Goal: Information Seeking & Learning: Learn about a topic

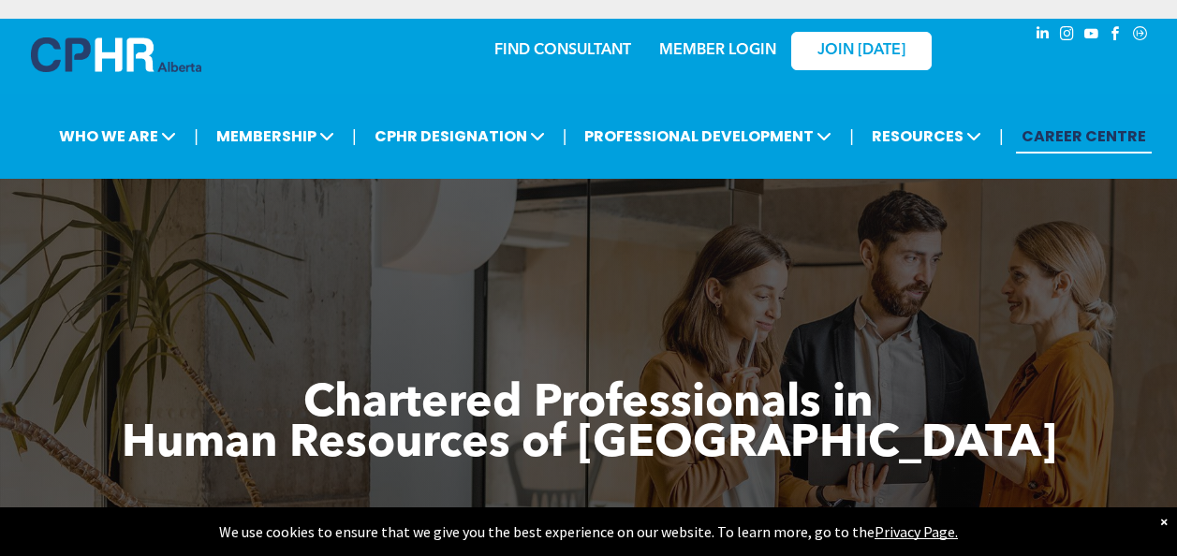
scroll to position [43, 0]
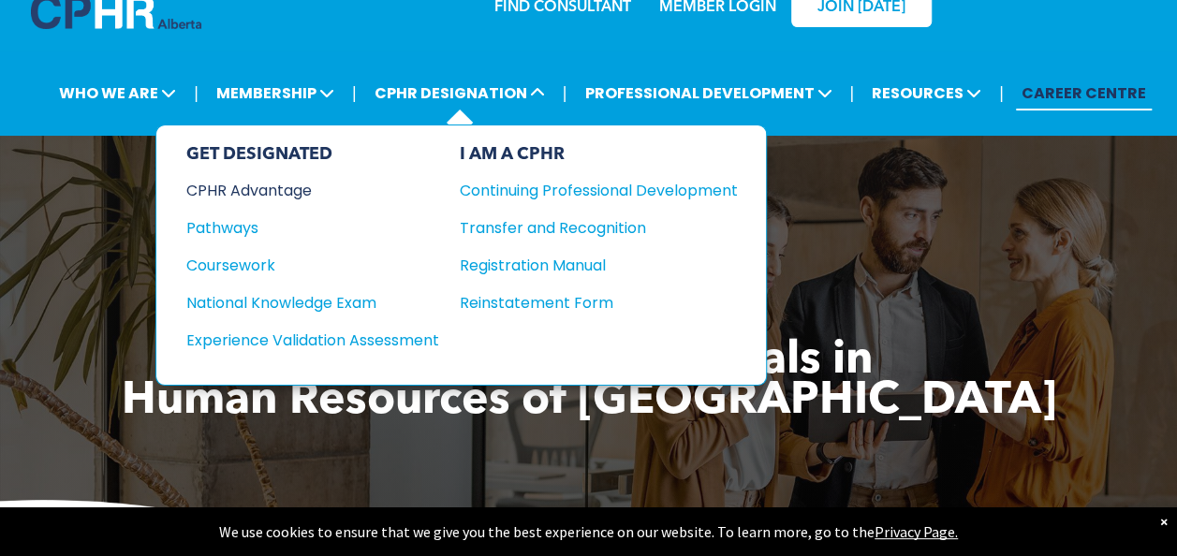
click at [274, 182] on div "CPHR Advantage" at bounding box center [300, 190] width 228 height 23
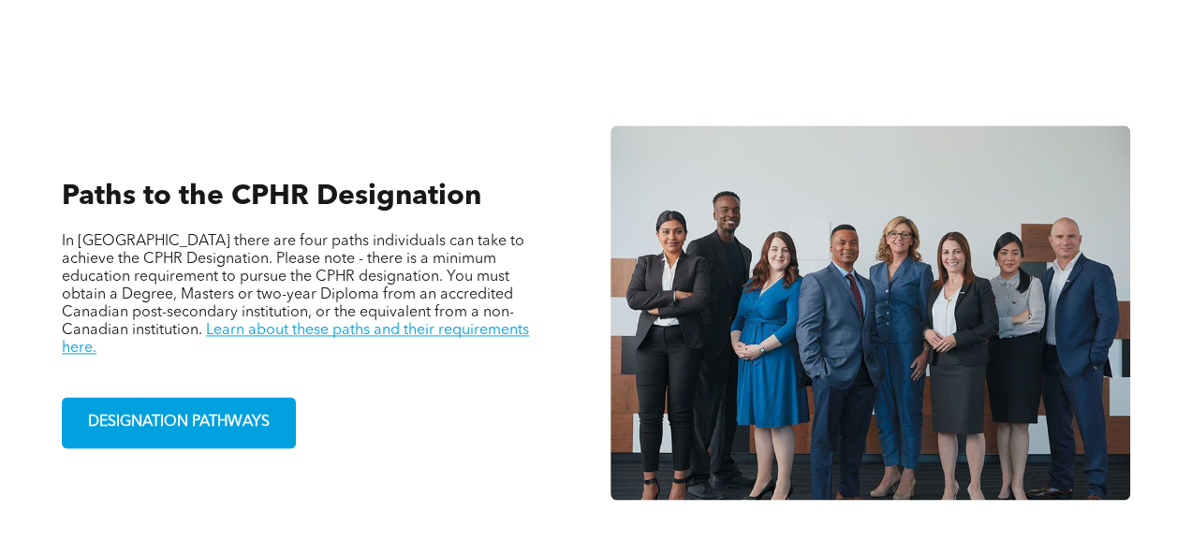
scroll to position [1187, 0]
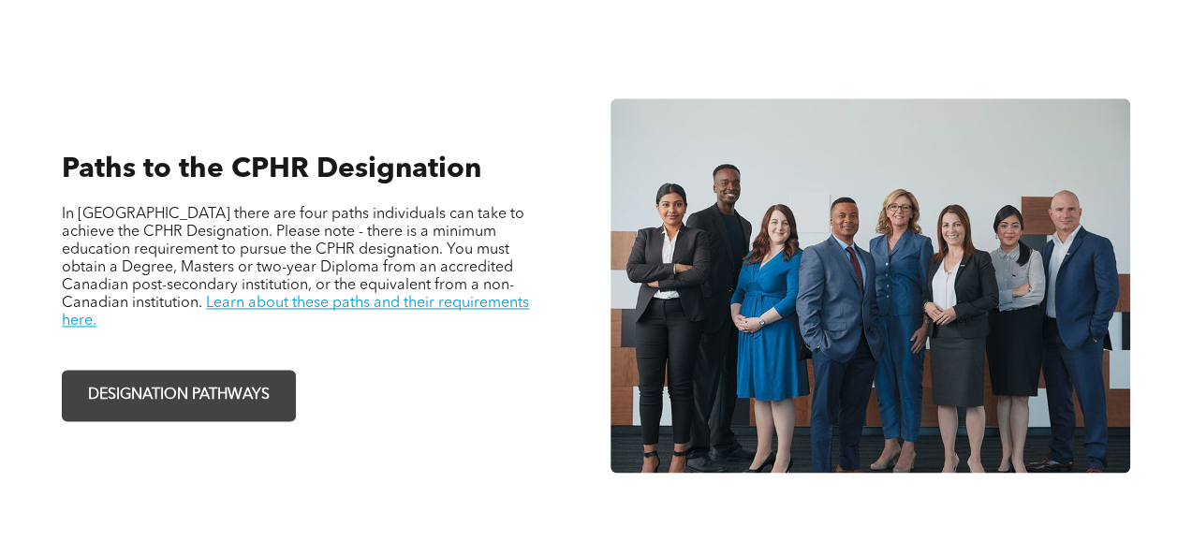
click at [207, 377] on span "DESIGNATION PATHWAYS" at bounding box center [178, 395] width 195 height 37
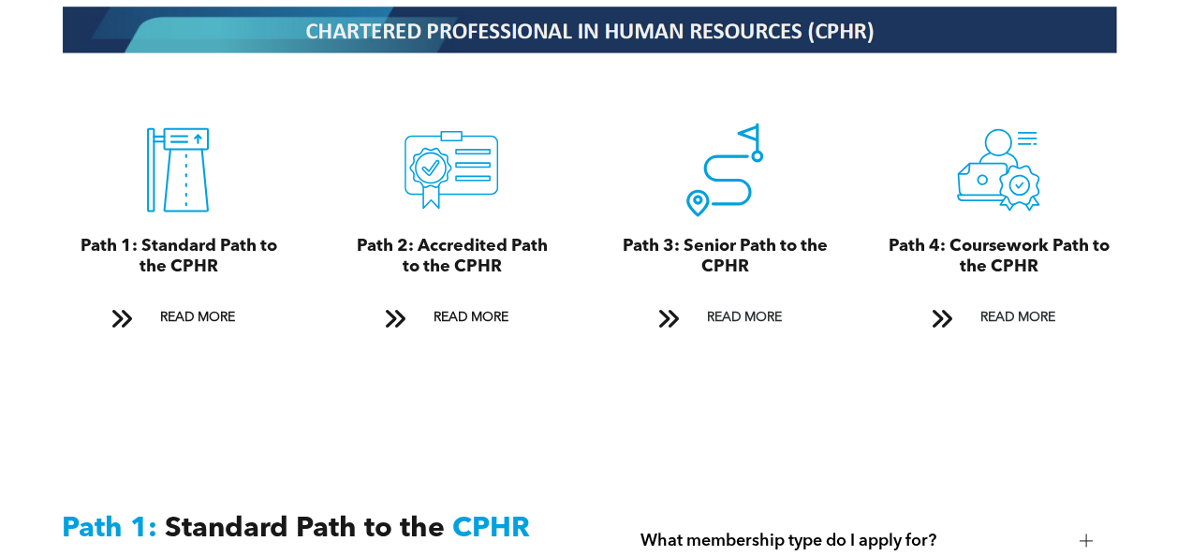
scroll to position [2057, 0]
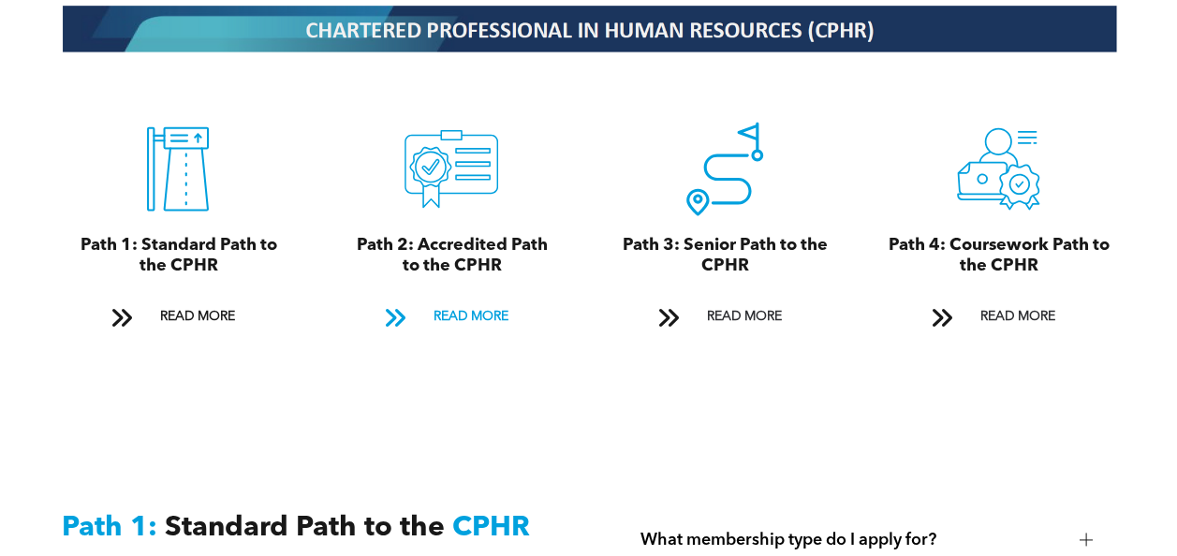
click at [487, 303] on span "READ MORE" at bounding box center [470, 317] width 88 height 35
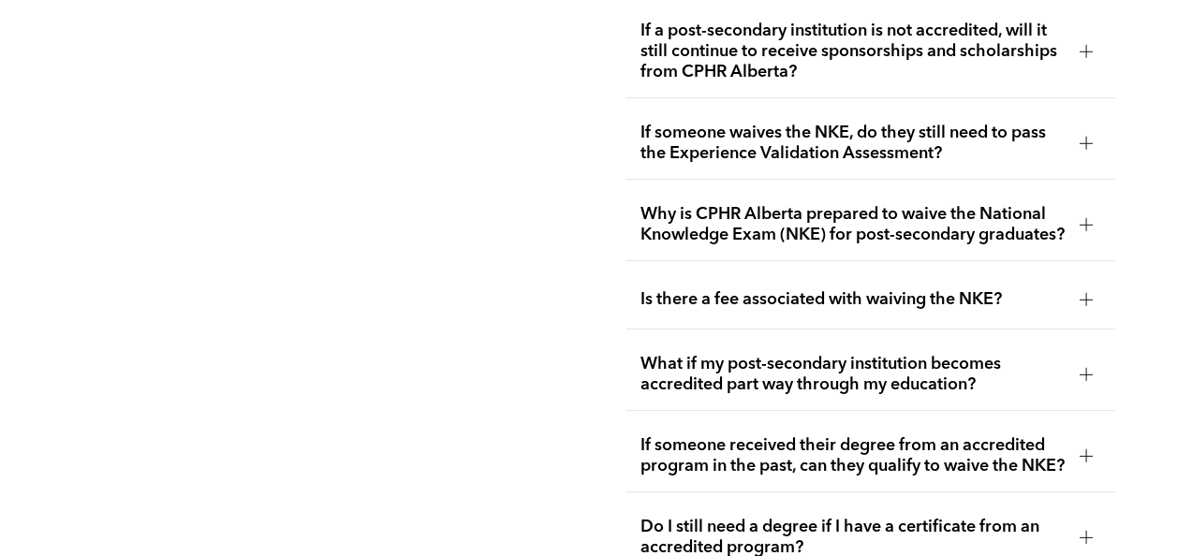
scroll to position [3690, 0]
click at [1091, 294] on div at bounding box center [1086, 300] width 13 height 13
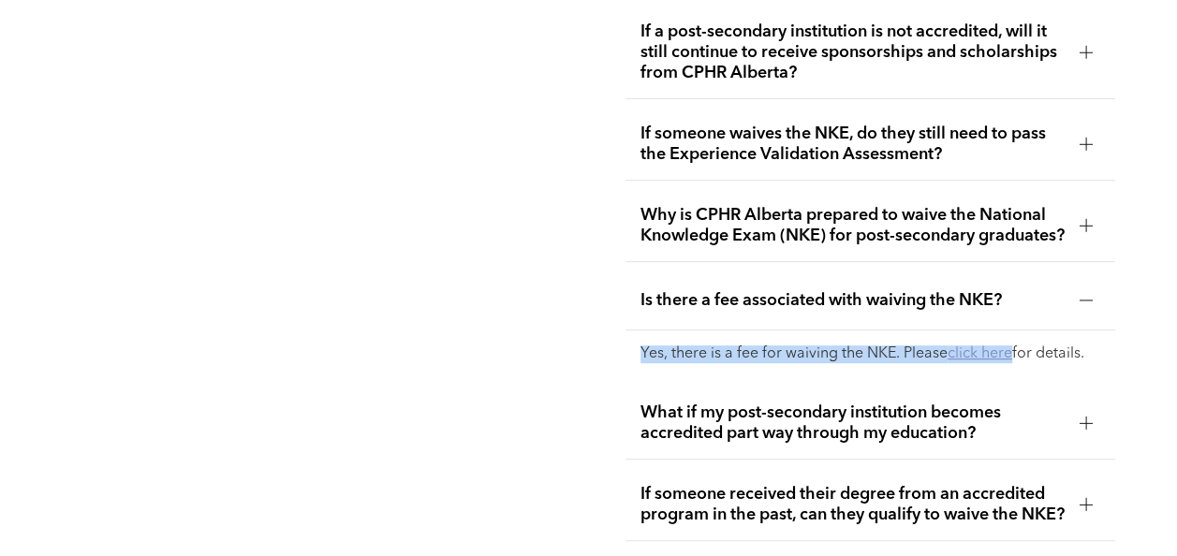
drag, startPoint x: 1091, startPoint y: 283, endPoint x: 996, endPoint y: 327, distance: 105.2
click at [996, 327] on li "Is there a fee associated with waiving the NKE? Yes, there is a fee for waiving…" at bounding box center [871, 325] width 490 height 107
drag, startPoint x: 996, startPoint y: 327, endPoint x: 998, endPoint y: 337, distance: 10.7
click at [998, 347] on link "click here" at bounding box center [980, 354] width 65 height 15
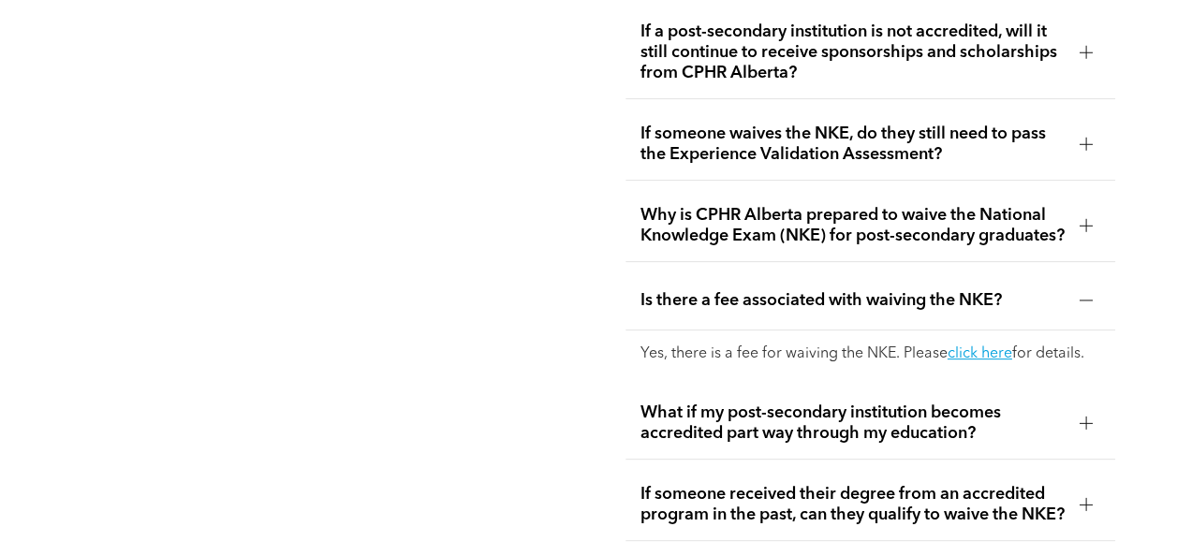
click at [1084, 294] on div at bounding box center [1086, 300] width 13 height 13
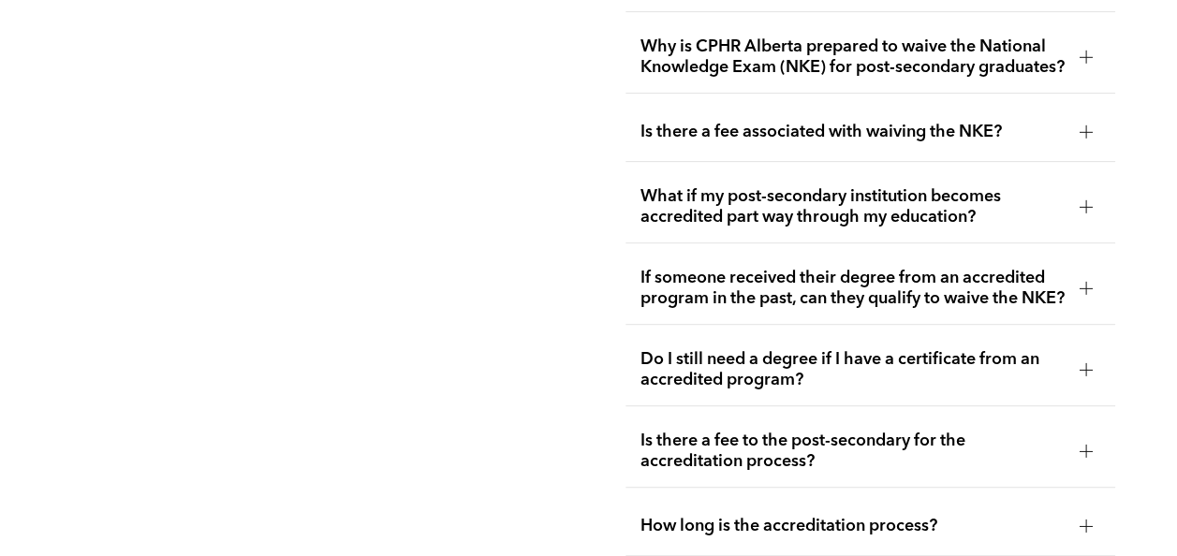
scroll to position [3857, 0]
click at [1080, 275] on div at bounding box center [1086, 289] width 28 height 28
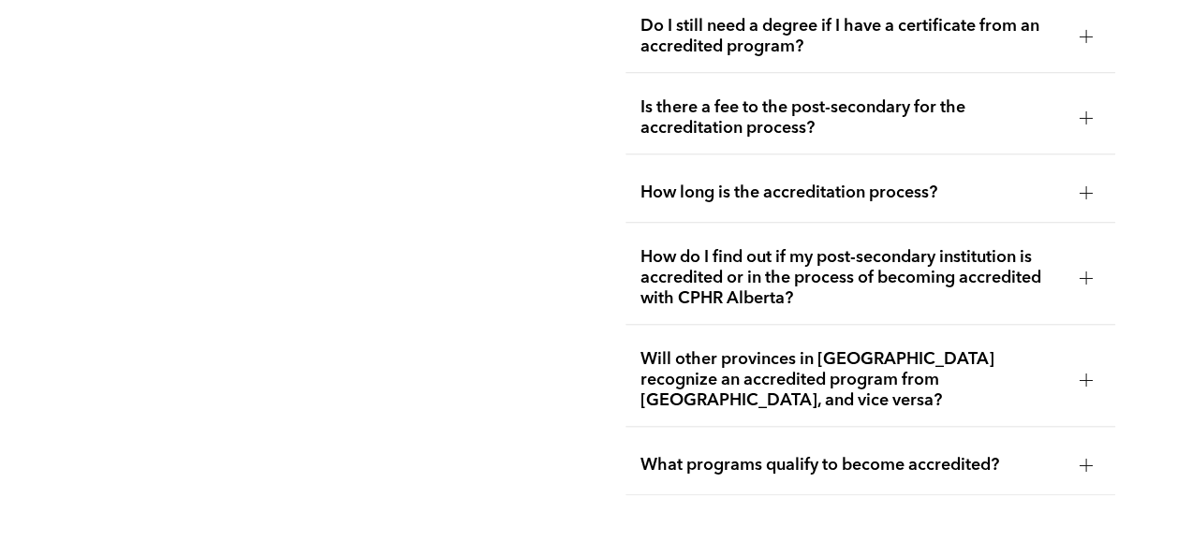
scroll to position [4256, 0]
click at [1084, 197] on div at bounding box center [1086, 193] width 13 height 13
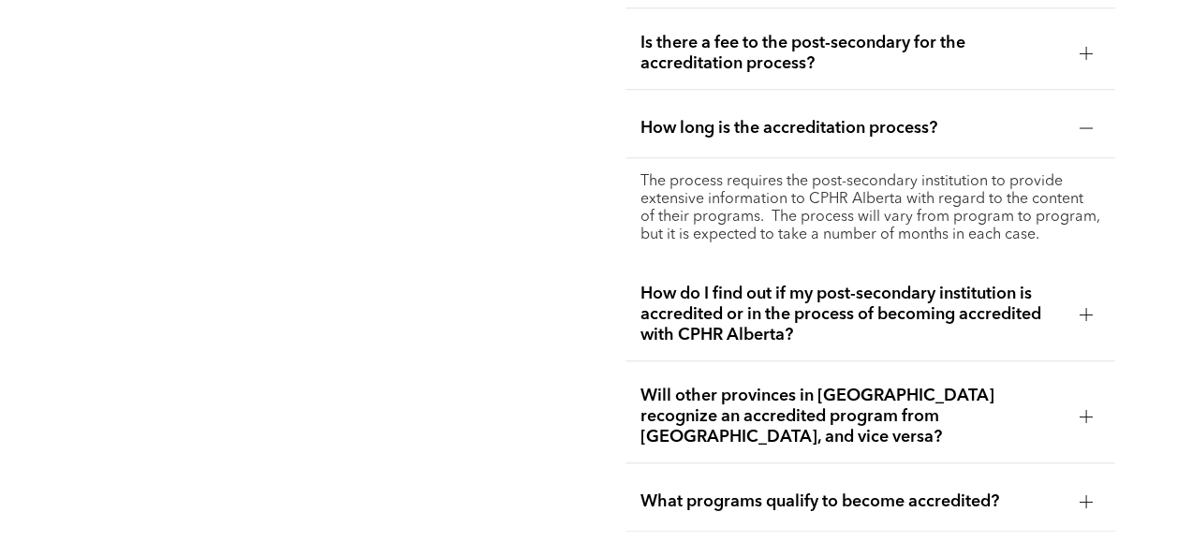
click at [1089, 309] on div at bounding box center [1086, 314] width 13 height 13
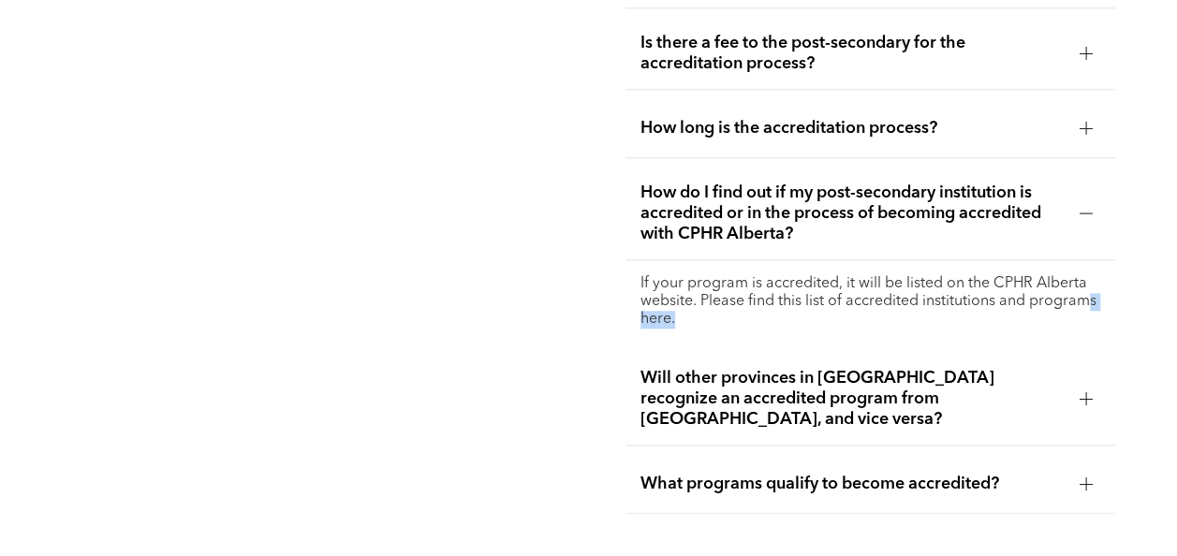
drag, startPoint x: 1089, startPoint y: 309, endPoint x: 789, endPoint y: 317, distance: 300.7
click at [789, 317] on p "If your program is accredited, it will be listed on the CPHR Alberta website. P…" at bounding box center [871, 301] width 460 height 53
drag, startPoint x: 992, startPoint y: 273, endPoint x: 1091, endPoint y: 277, distance: 99.4
click at [1091, 277] on div "If your program is accredited, it will be listed on the CPHR Alberta website. P…" at bounding box center [871, 301] width 490 height 83
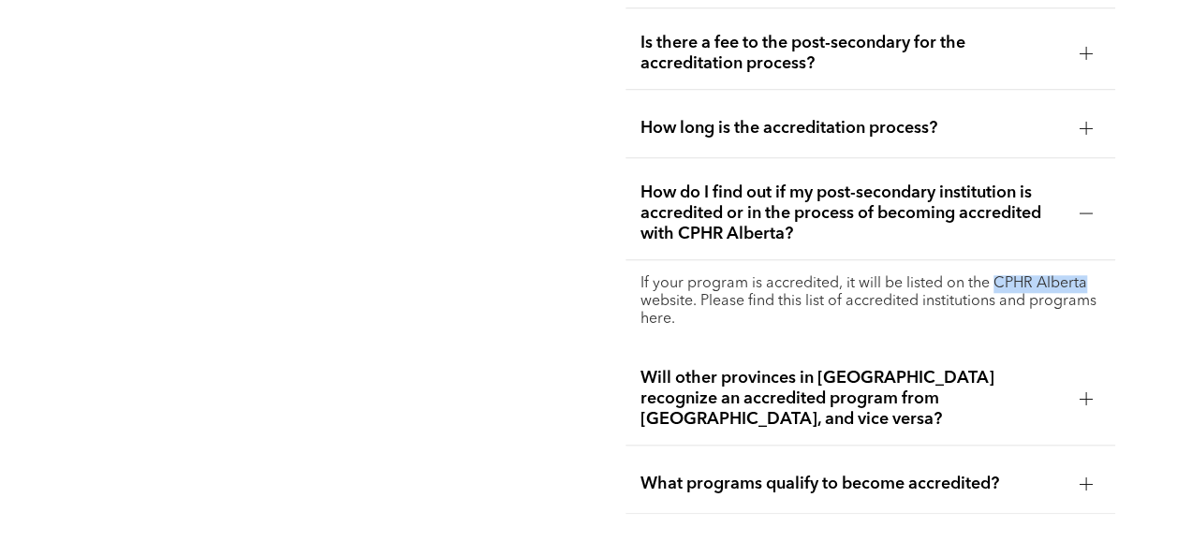
copy p "CPHR Alberta"
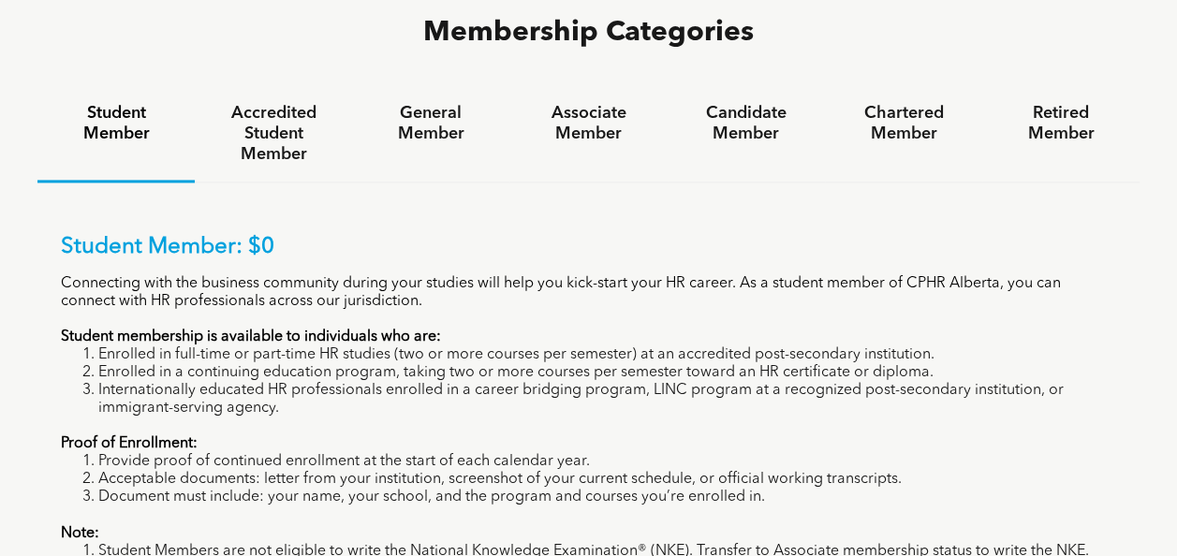
scroll to position [1236, 0]
click at [588, 351] on div "Student Member: $0 Connecting with the business community during your studies w…" at bounding box center [588, 431] width 1055 height 397
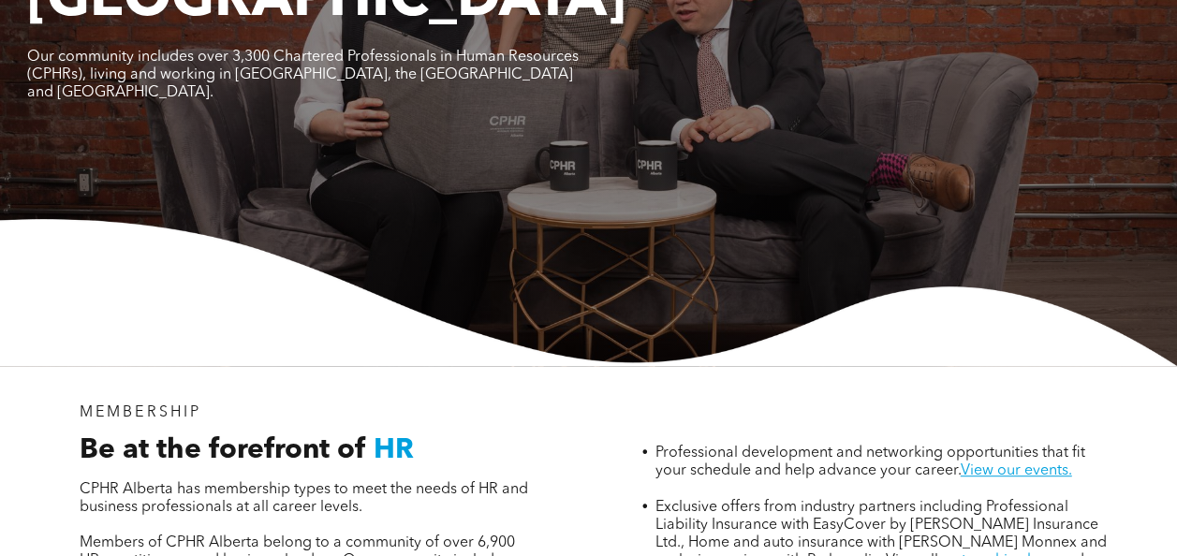
scroll to position [0, 0]
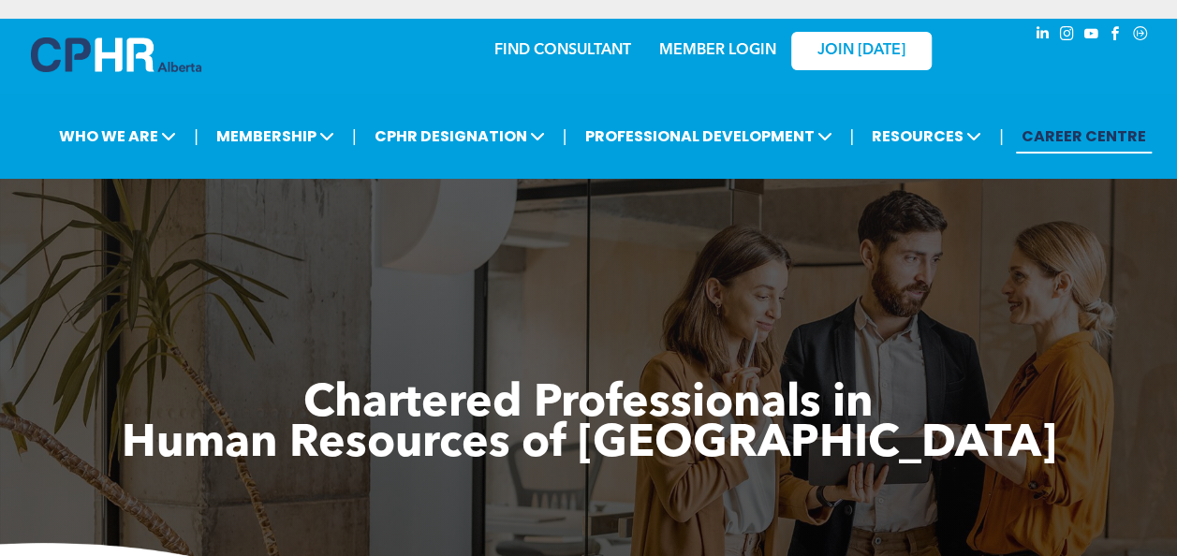
click at [1046, 134] on link "CAREER CENTRE" at bounding box center [1084, 136] width 136 height 35
